Goal: Task Accomplishment & Management: Use online tool/utility

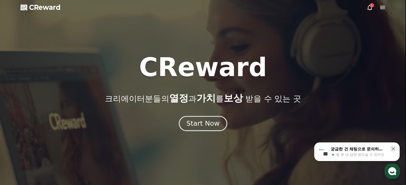
click at [200, 129] on button "Start Now" at bounding box center [203, 123] width 48 height 15
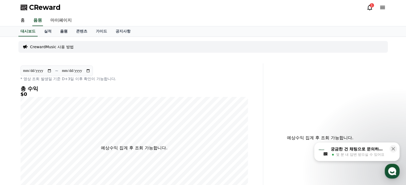
click at [63, 35] on link "음원" at bounding box center [64, 31] width 16 height 10
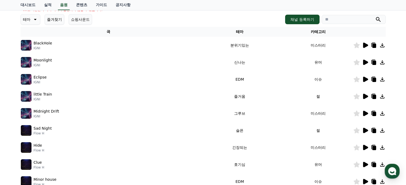
scroll to position [80, 0]
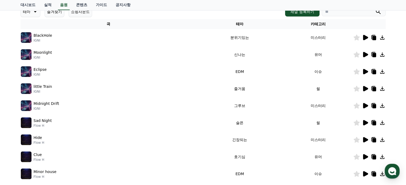
click at [365, 142] on icon at bounding box center [365, 140] width 6 height 6
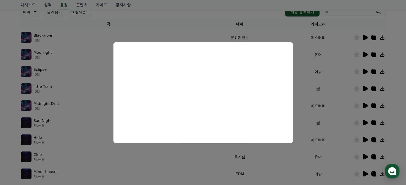
click at [299, 124] on button "close modal" at bounding box center [203, 92] width 406 height 185
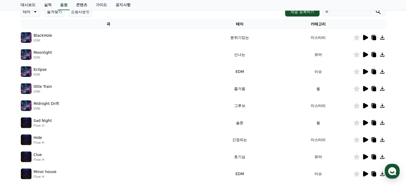
click at [372, 141] on icon at bounding box center [374, 140] width 4 height 4
